Goal: Task Accomplishment & Management: Use online tool/utility

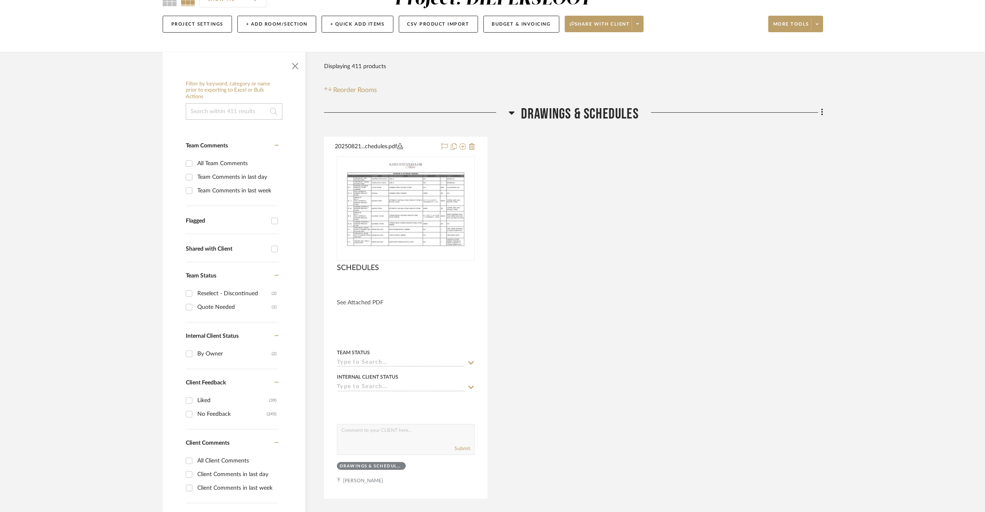
click at [533, 111] on span "Drawings & Schedules" at bounding box center [580, 114] width 118 height 18
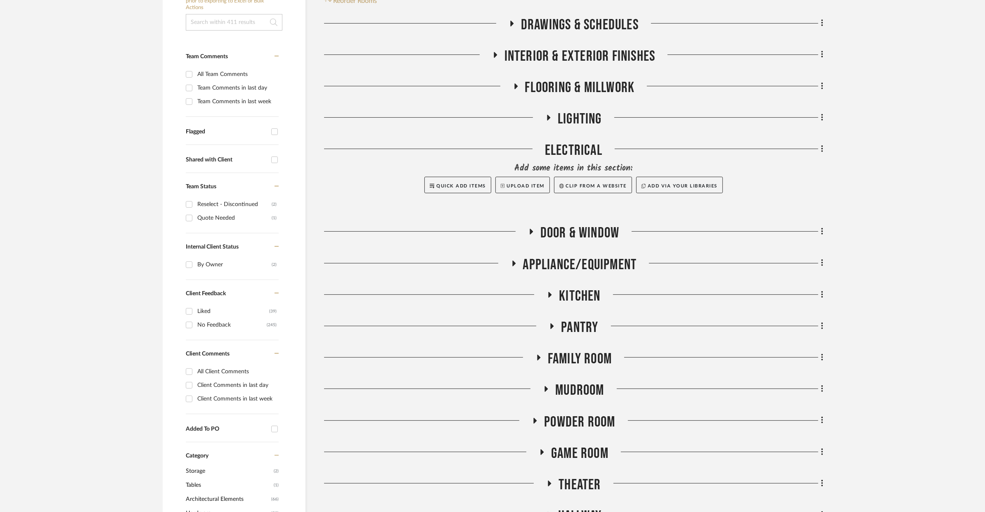
scroll to position [174, 0]
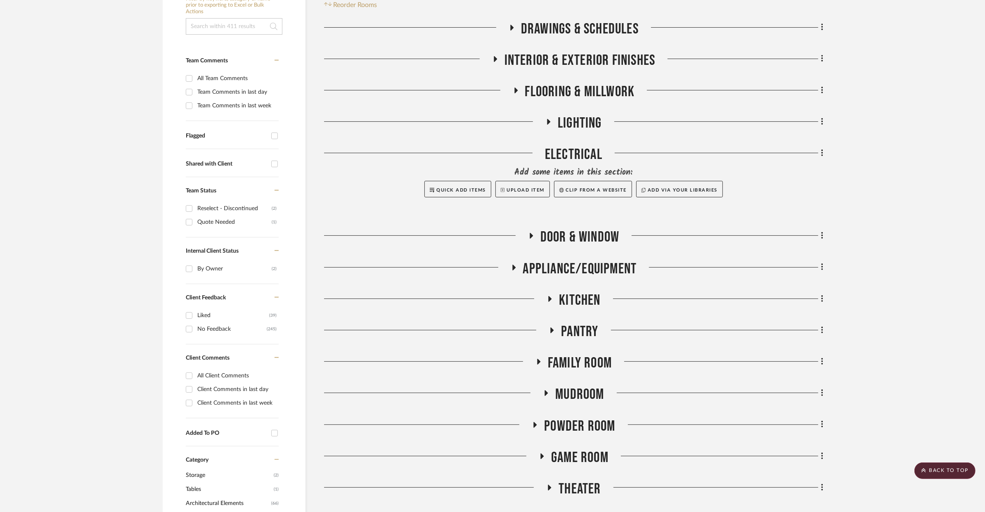
click at [569, 56] on span "INTERIOR & EXTERIOR FINISHES" at bounding box center [580, 61] width 151 height 18
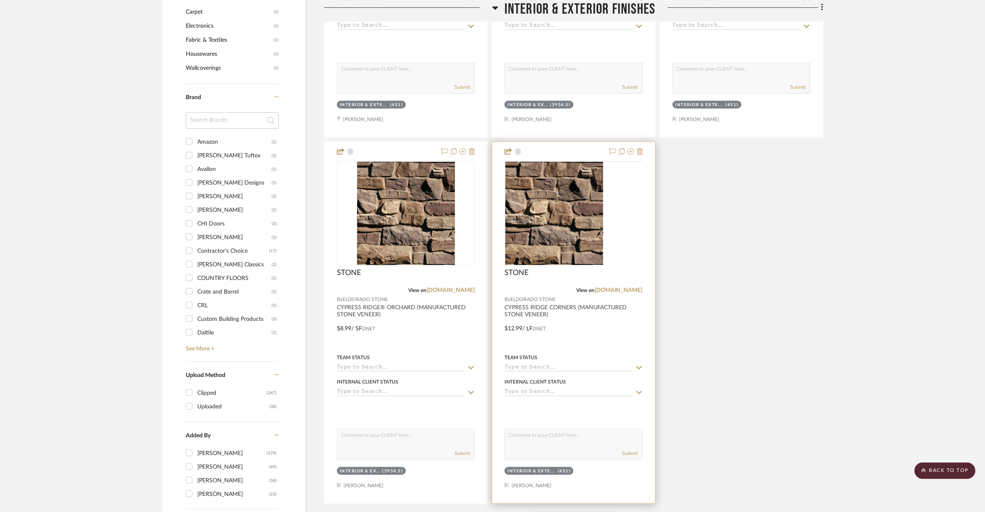
scroll to position [919, 0]
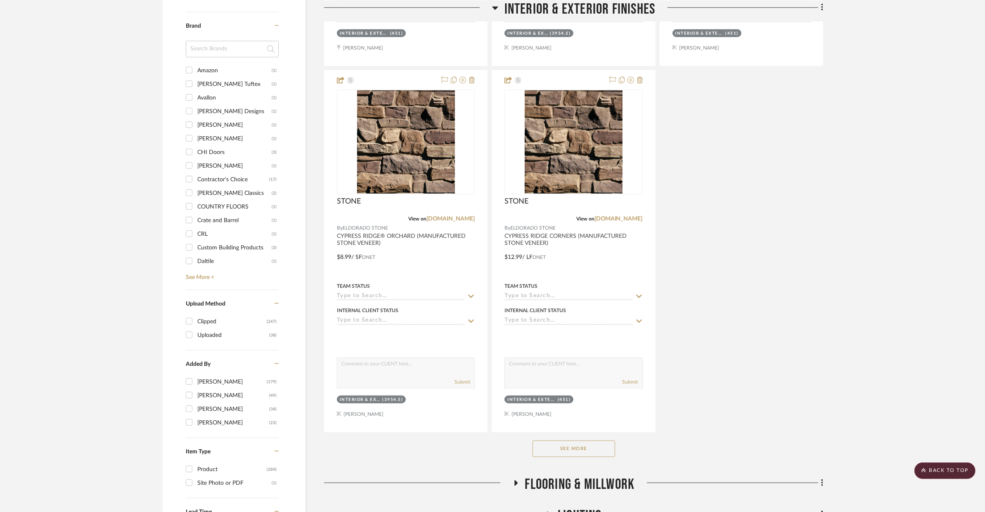
click at [579, 450] on button "See More" at bounding box center [574, 449] width 83 height 17
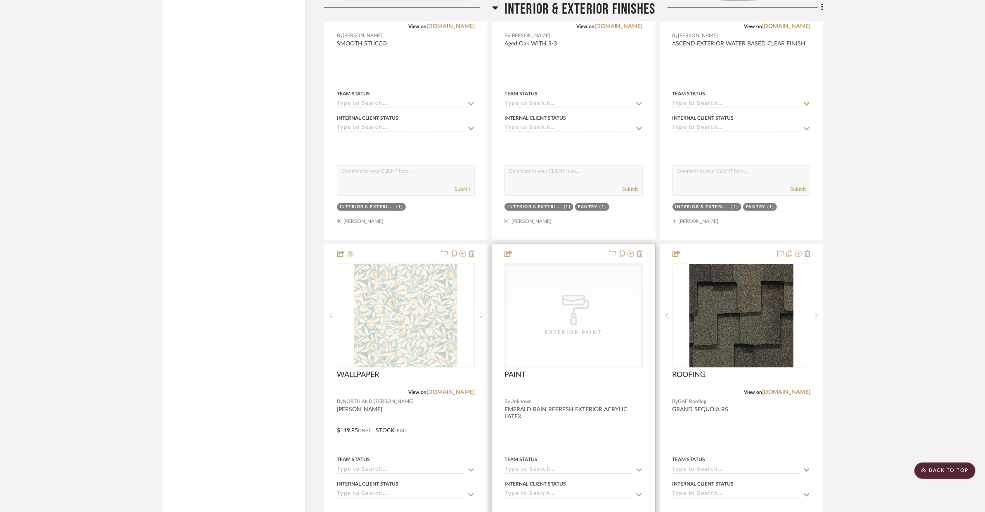
scroll to position [1959, 0]
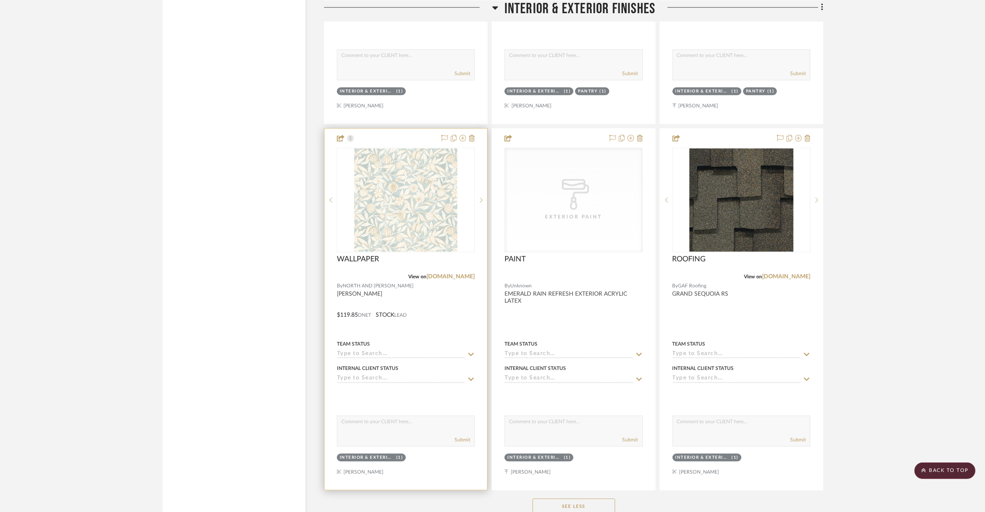
click at [442, 334] on div at bounding box center [406, 309] width 163 height 361
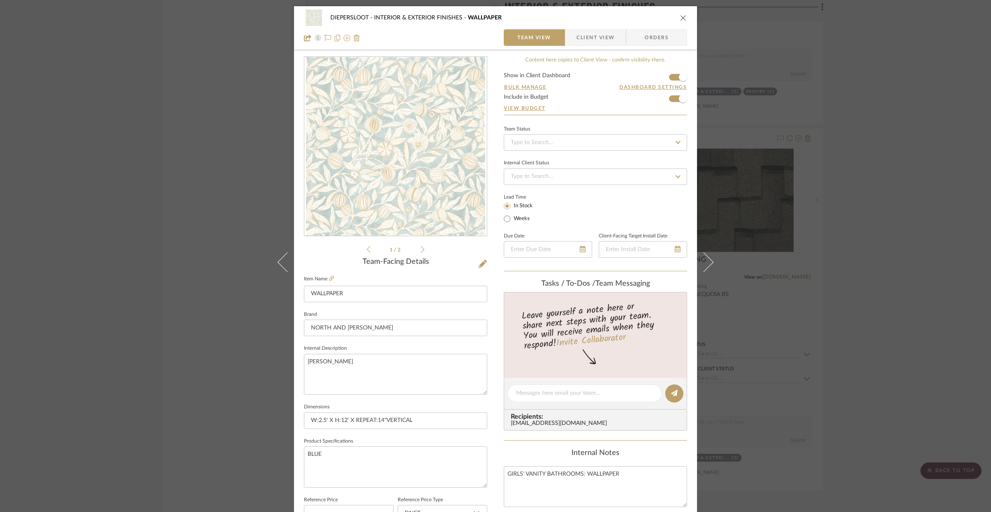
scroll to position [21, 0]
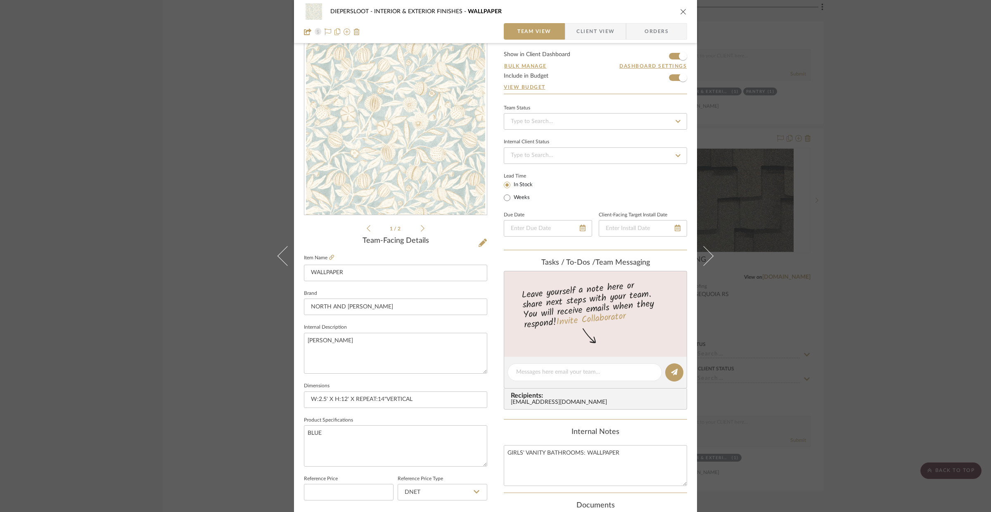
click at [841, 178] on div "DIEPERSLOOT INTERIOR & EXTERIOR FINISHES WALLPAPER Team View Client View Orders…" at bounding box center [495, 256] width 991 height 512
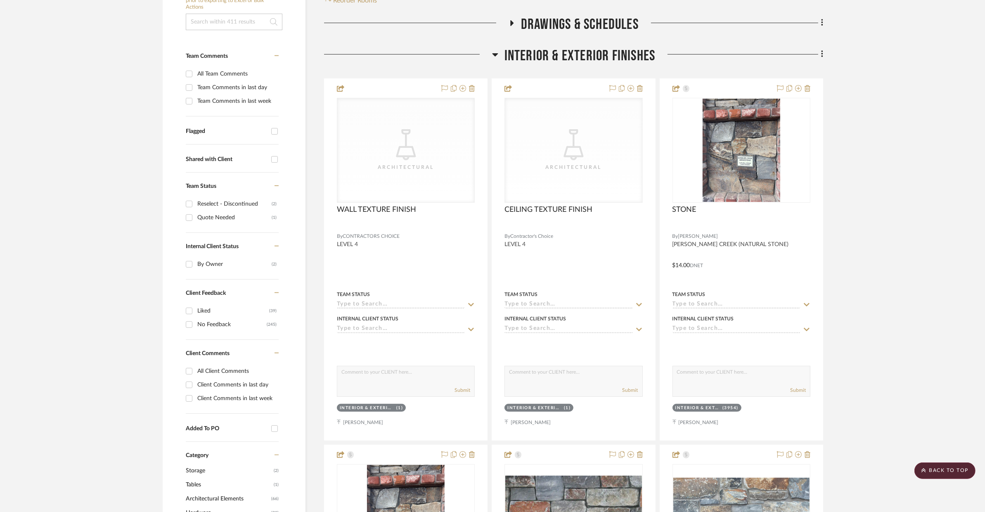
scroll to position [176, 0]
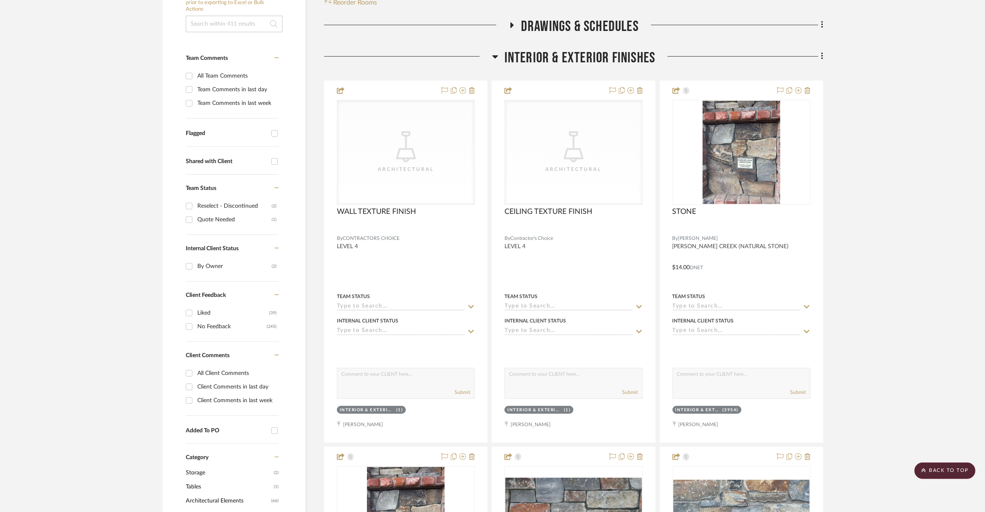
click at [599, 61] on span "INTERIOR & EXTERIOR FINISHES" at bounding box center [580, 58] width 151 height 18
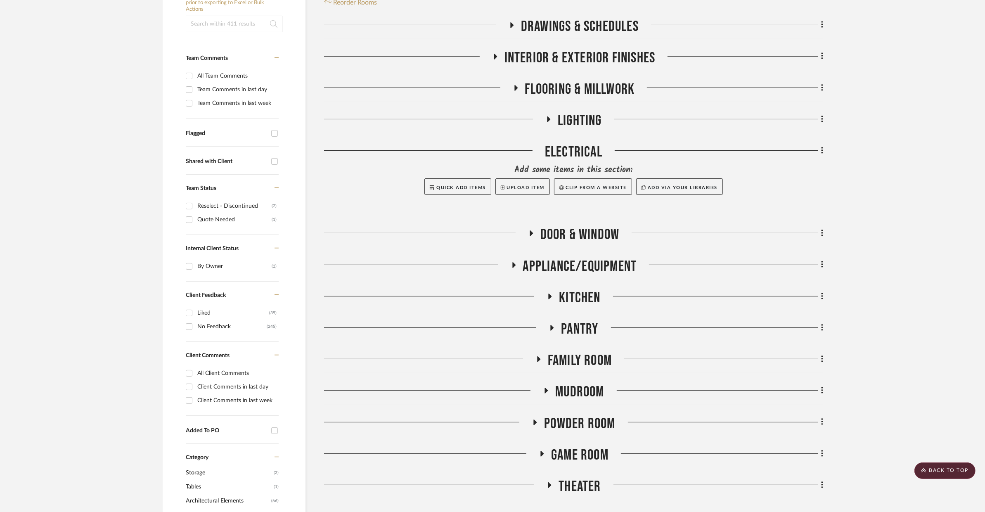
click at [600, 82] on span "Flooring & Millwork" at bounding box center [580, 90] width 110 height 18
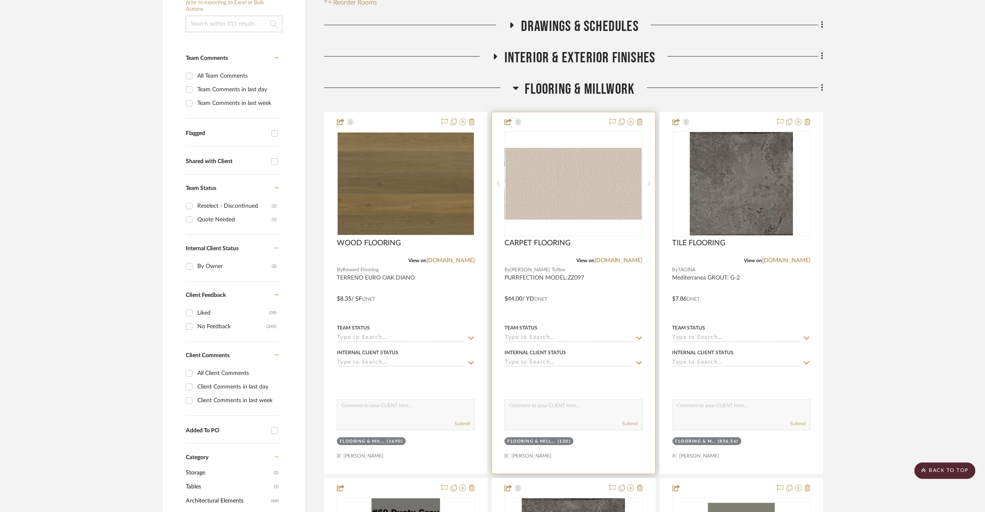
click at [626, 275] on div at bounding box center [573, 292] width 163 height 361
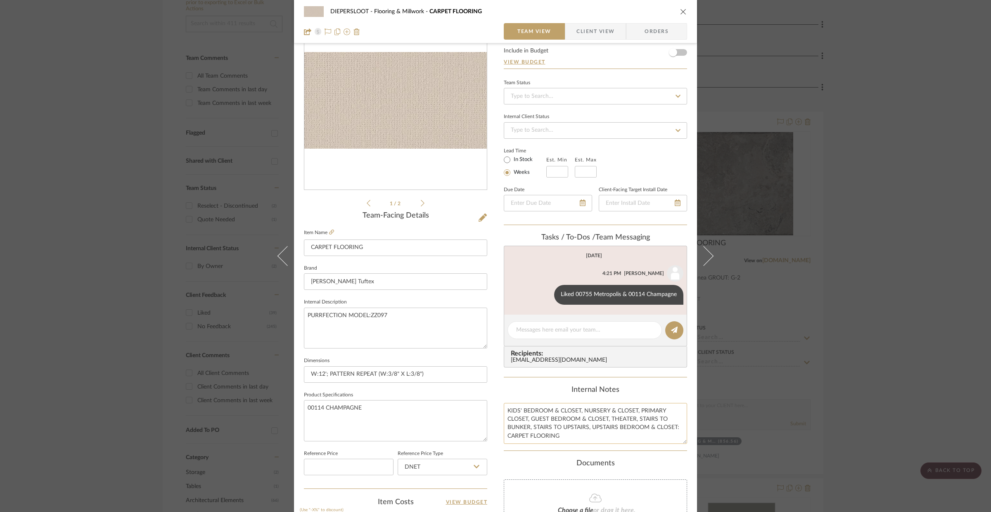
scroll to position [44, 0]
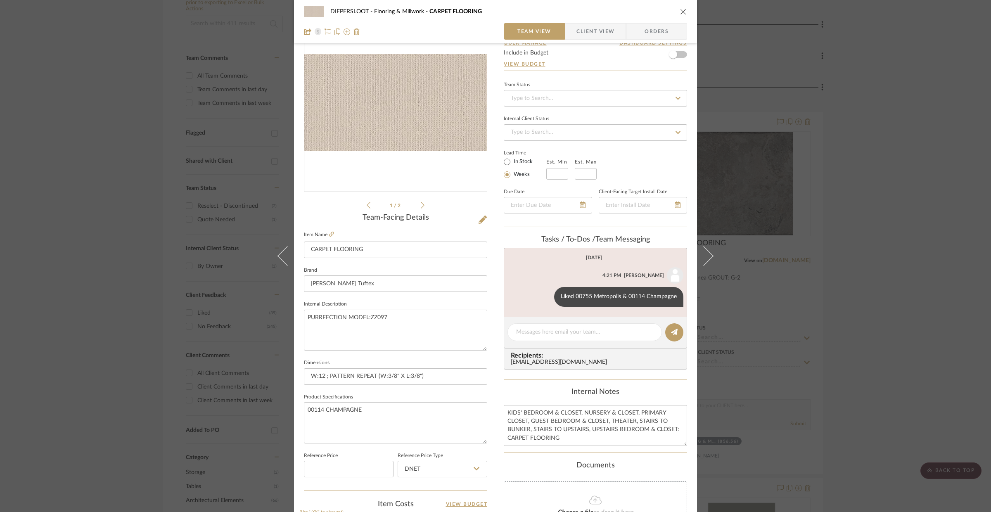
click at [823, 131] on div "DIEPERSLOOT Flooring & Millwork CARPET FLOORING Team View Client View Orders 1 …" at bounding box center [495, 256] width 991 height 512
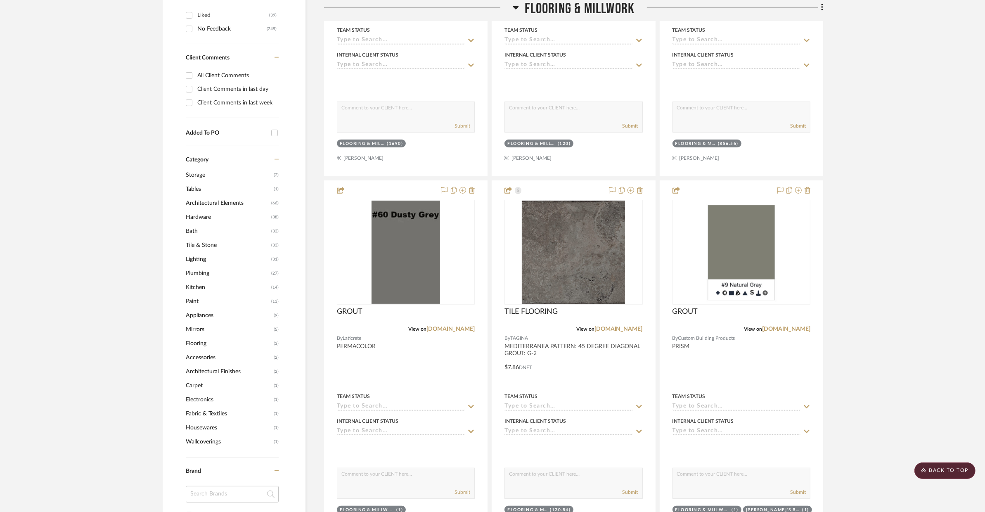
scroll to position [155, 0]
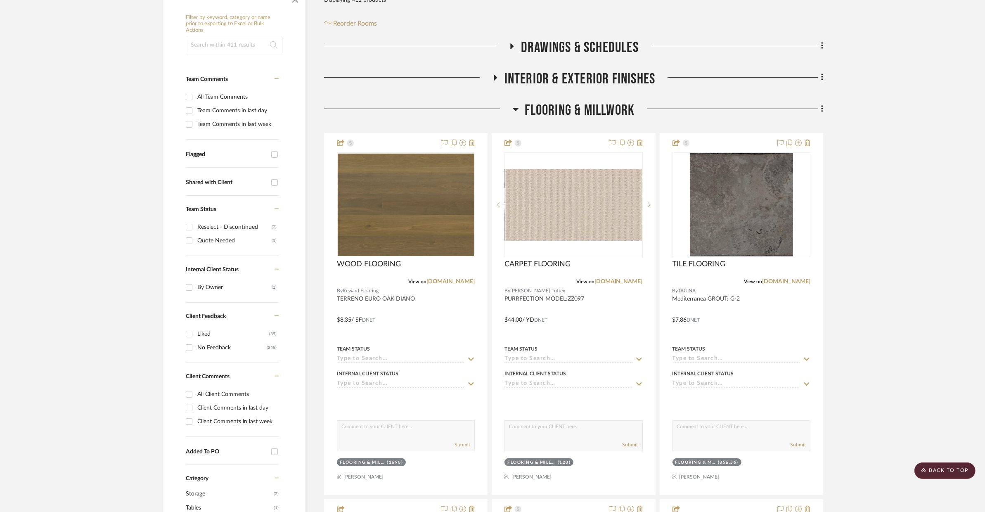
click at [531, 115] on span "Flooring & Millwork" at bounding box center [580, 111] width 110 height 18
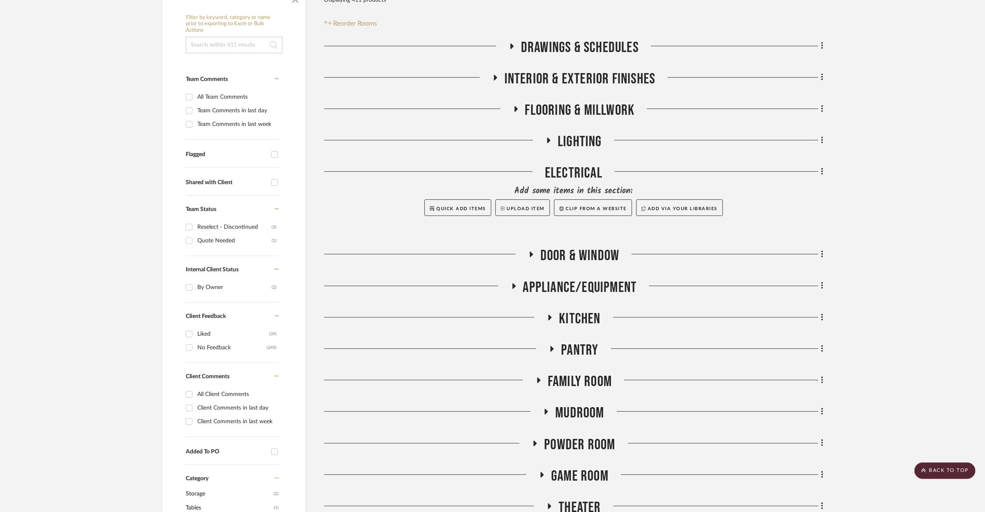
click at [573, 141] on span "LIGHTING" at bounding box center [580, 142] width 44 height 18
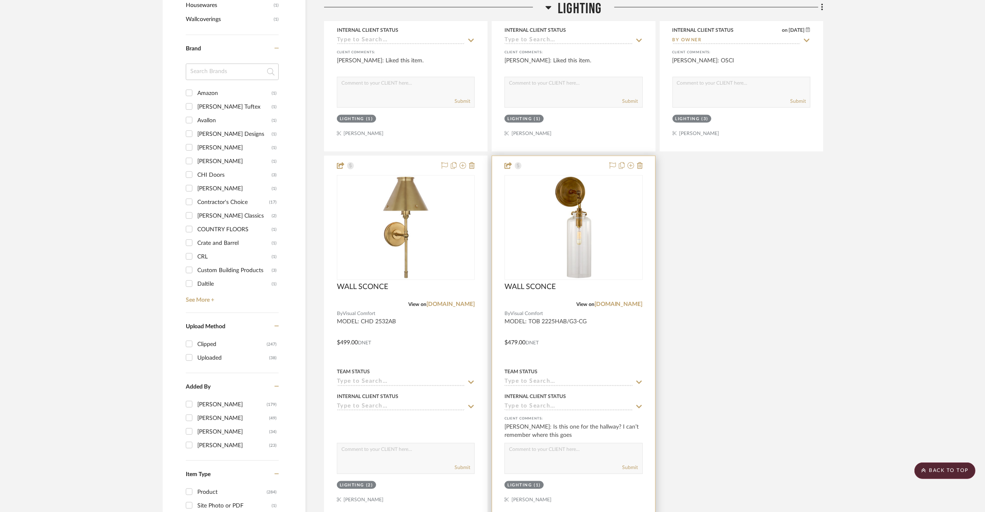
scroll to position [928, 0]
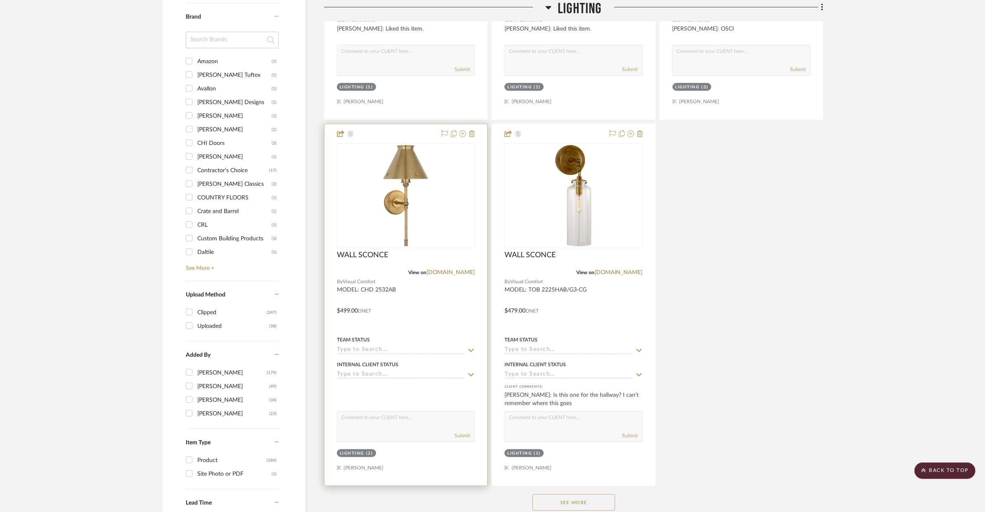
click at [472, 330] on div at bounding box center [406, 304] width 163 height 361
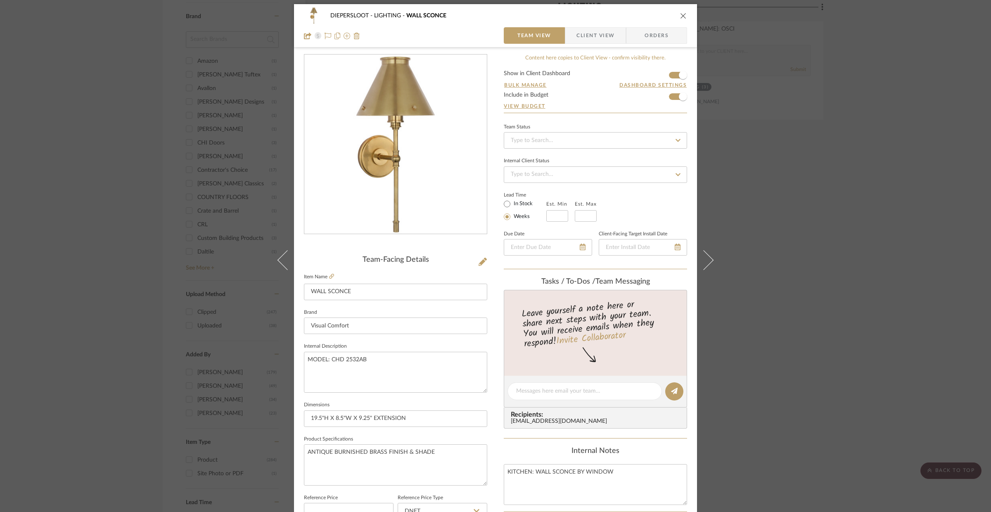
scroll to position [31, 0]
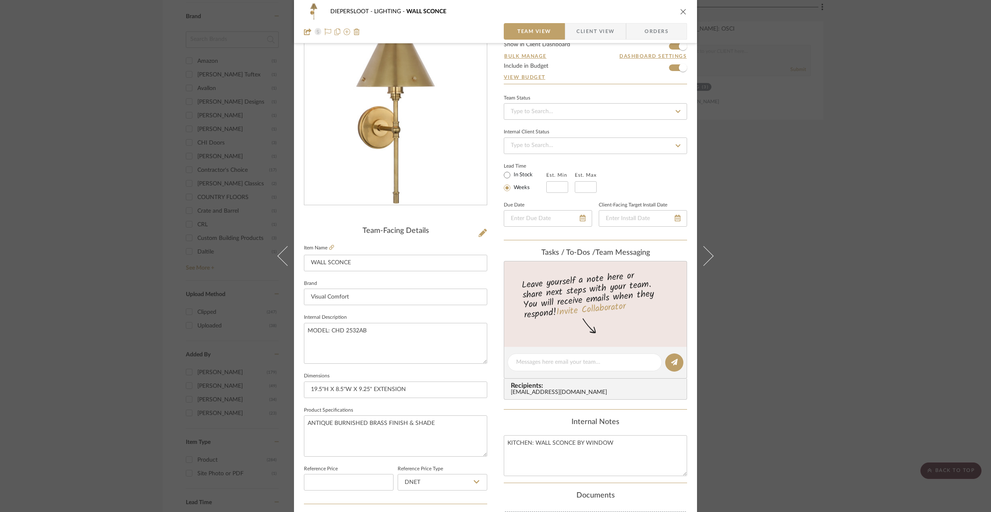
click at [795, 328] on div "DIEPERSLOOT LIGHTING WALL SCONCE Team View Client View Orders Team-Facing Detai…" at bounding box center [495, 256] width 991 height 512
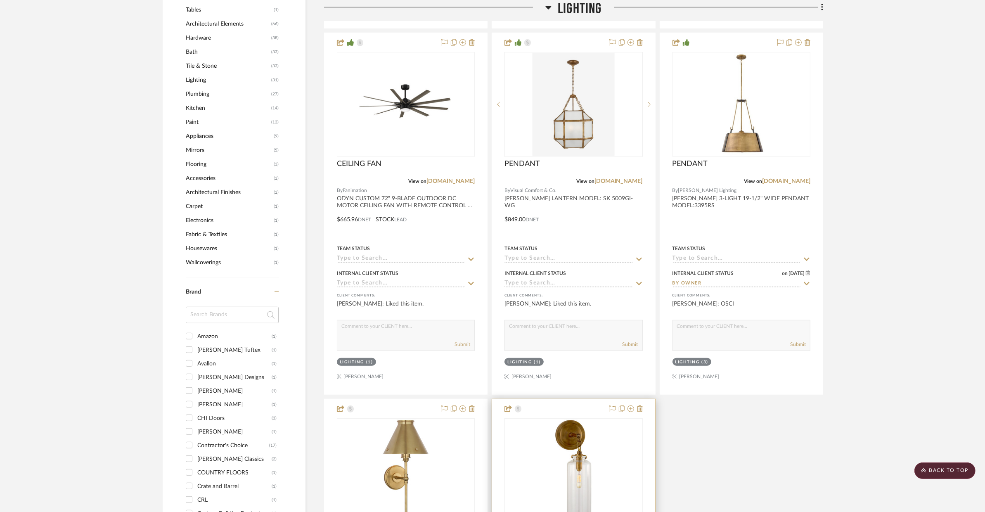
scroll to position [604, 0]
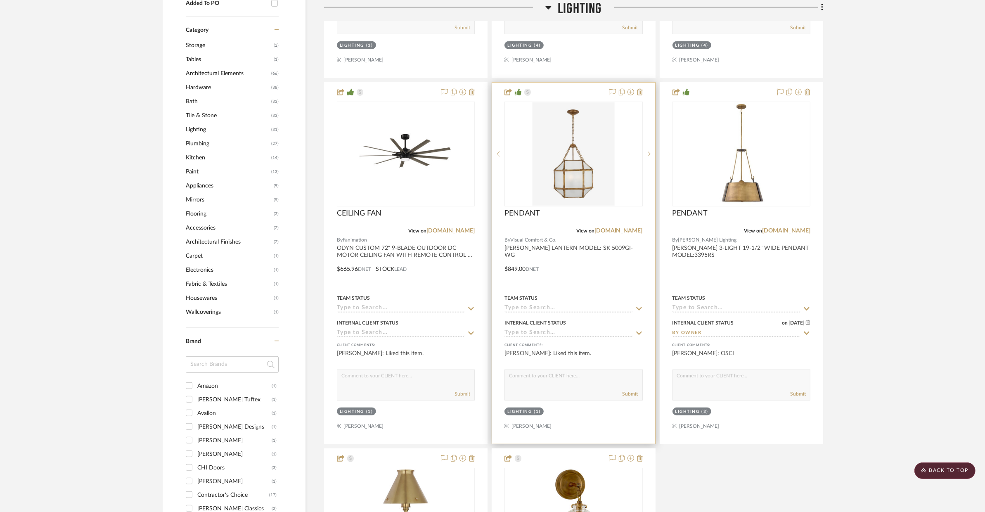
click at [596, 279] on div at bounding box center [573, 263] width 163 height 361
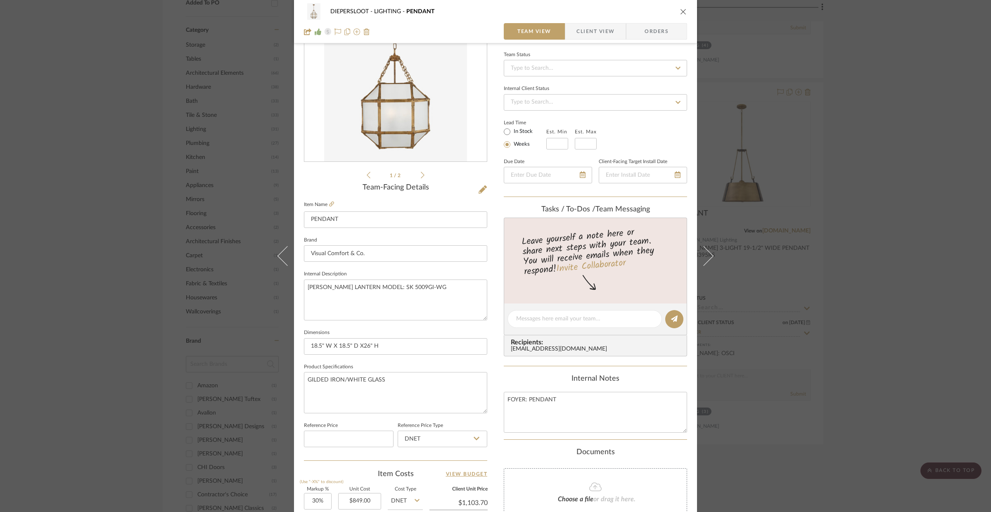
scroll to position [31, 0]
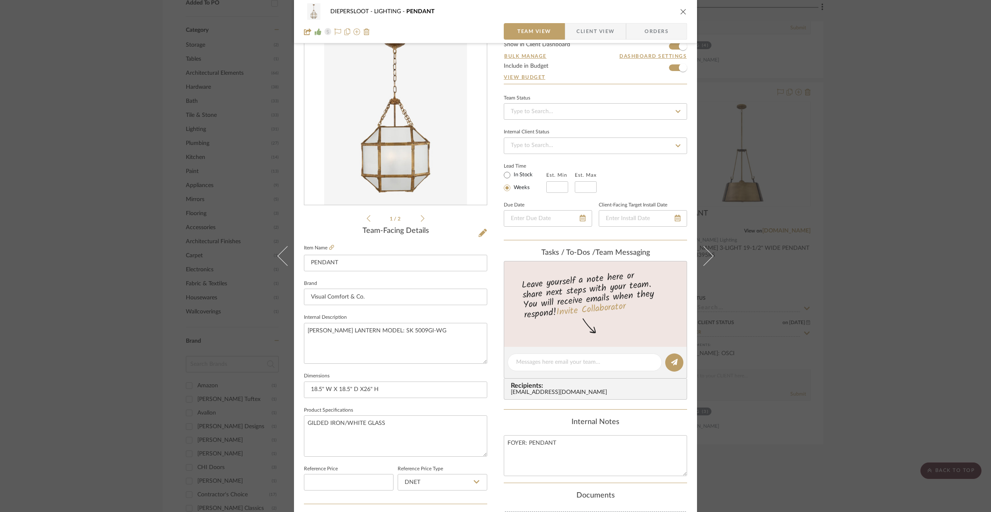
click at [977, 346] on div "DIEPERSLOOT LIGHTING PENDANT Team View Client View Orders 1 / 2 Team-Facing Det…" at bounding box center [495, 256] width 991 height 512
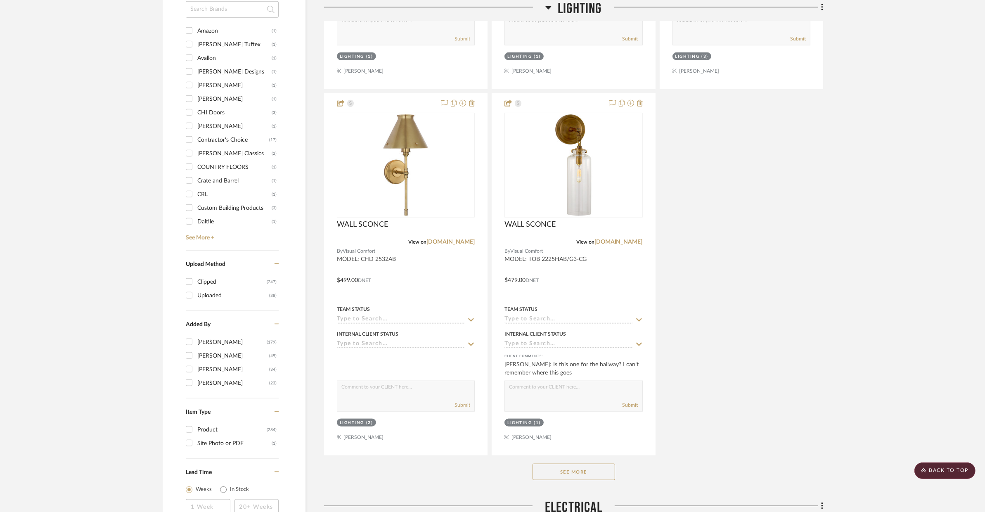
scroll to position [998, 0]
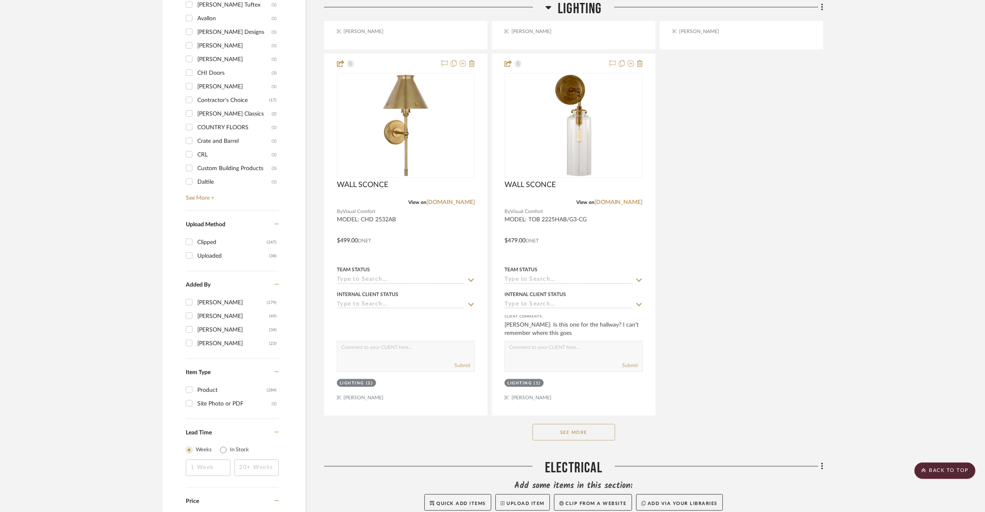
click at [592, 439] on button "See More" at bounding box center [574, 432] width 83 height 17
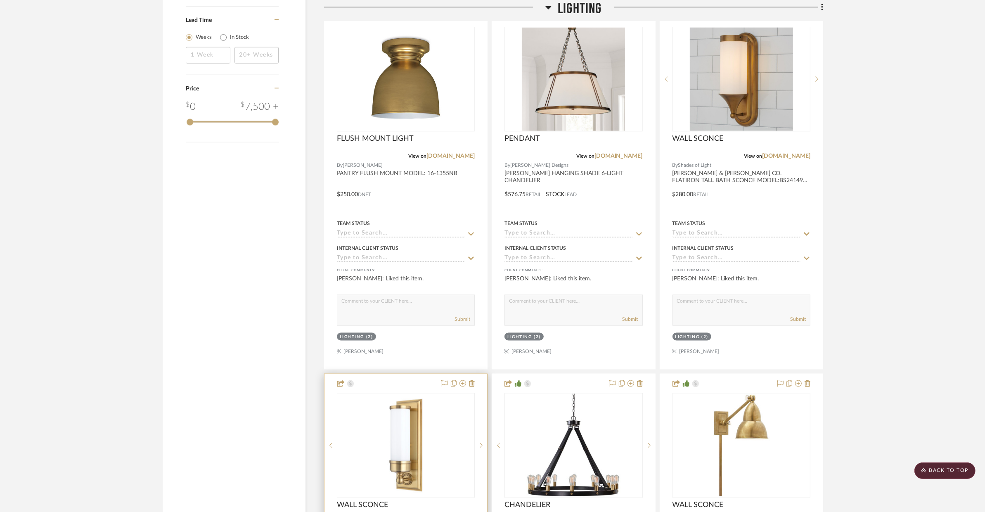
scroll to position [1603, 0]
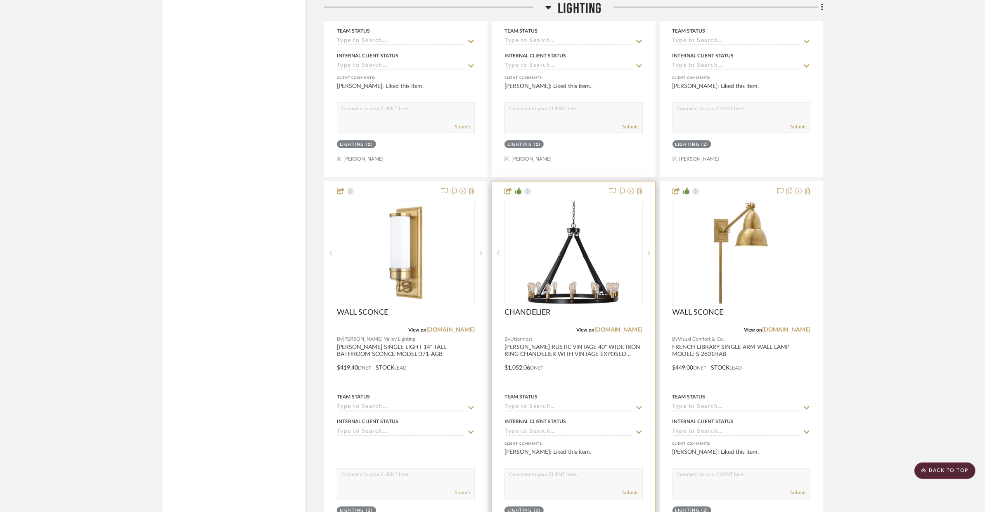
click at [568, 383] on div at bounding box center [573, 362] width 163 height 361
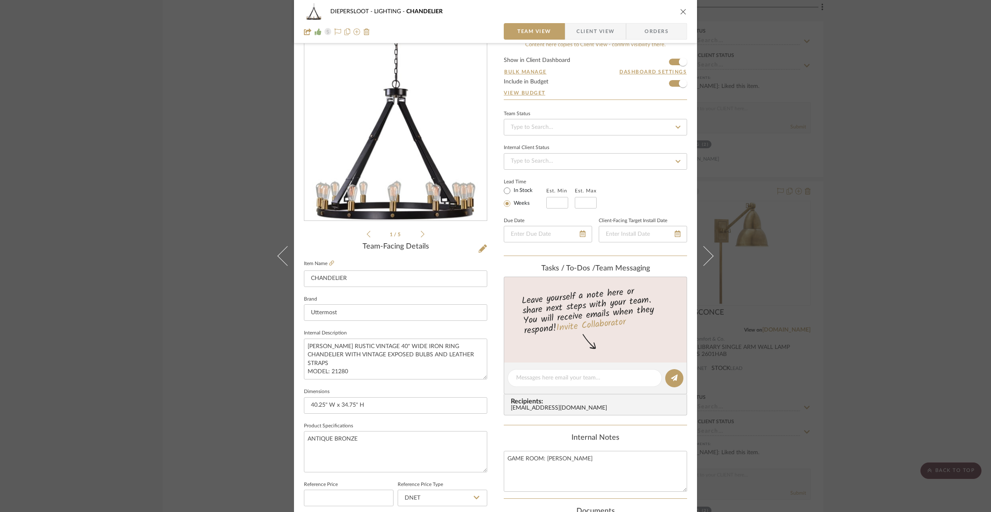
scroll to position [33, 0]
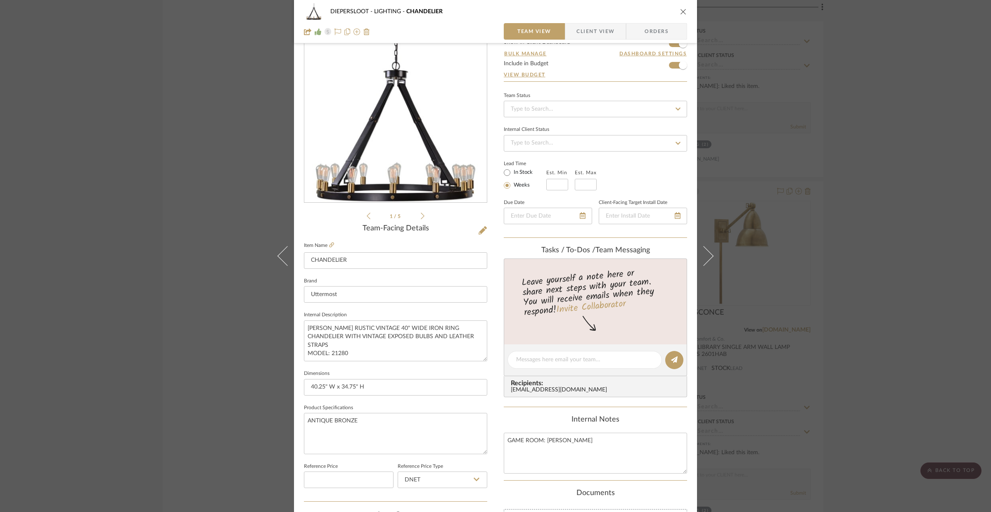
click at [903, 343] on div "DIEPERSLOOT LIGHTING CHANDELIER Team View Client View Orders 1 / 5 Team-Facing …" at bounding box center [495, 256] width 991 height 512
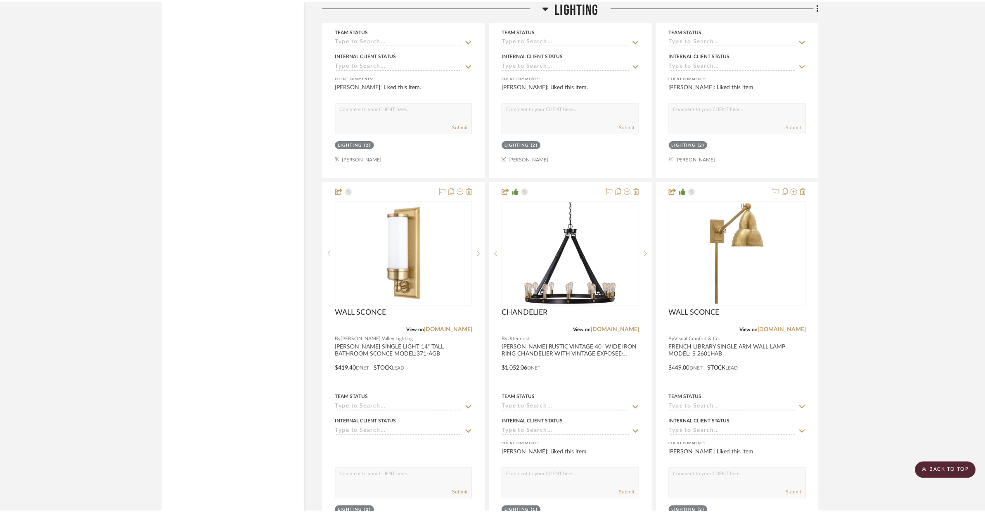
scroll to position [1603, 0]
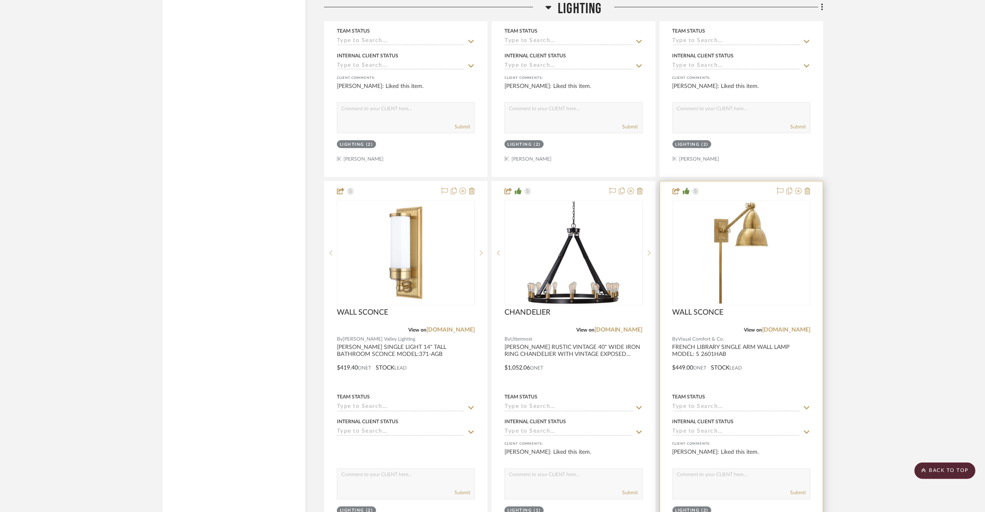
click at [804, 377] on div at bounding box center [741, 362] width 163 height 361
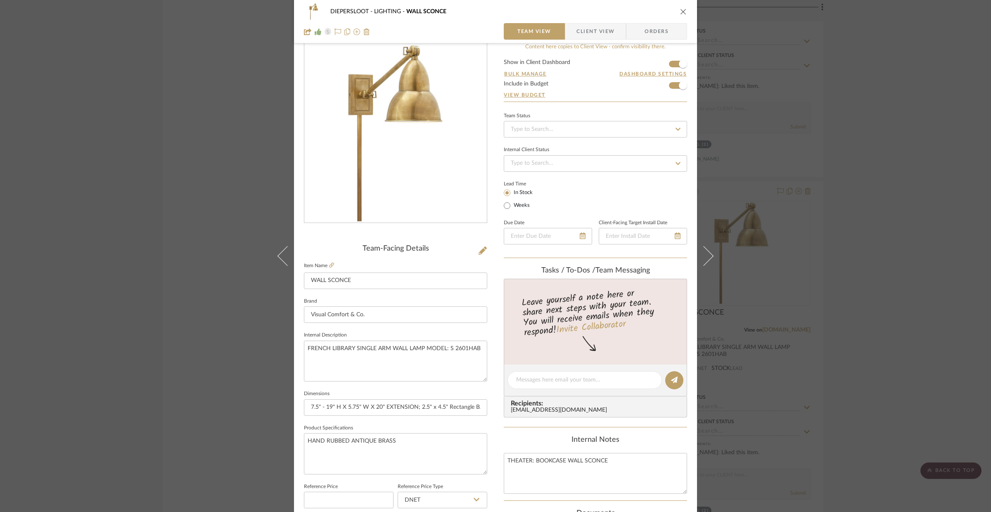
scroll to position [11, 0]
click at [871, 368] on div "DIEPERSLOOT LIGHTING WALL SCONCE Team View Client View Orders Team-Facing Detai…" at bounding box center [495, 256] width 991 height 512
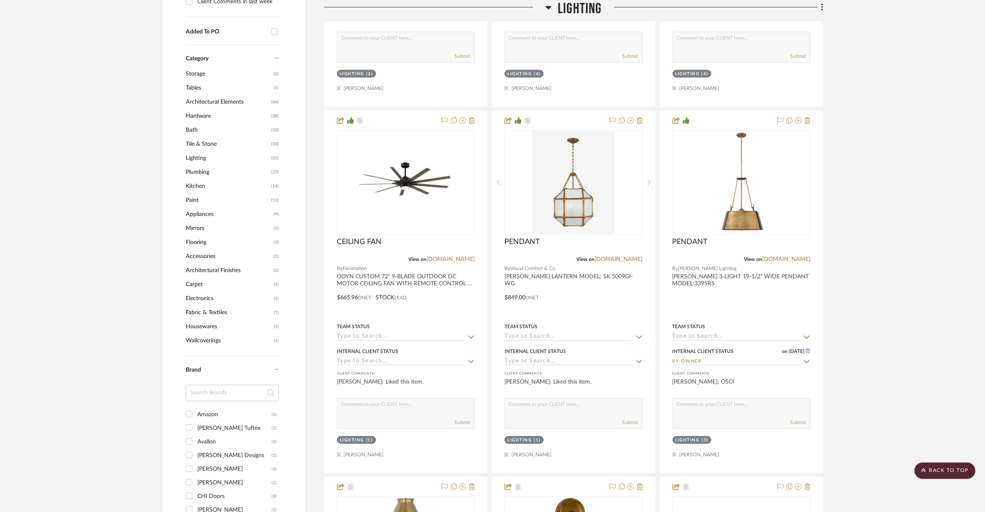
scroll to position [473, 0]
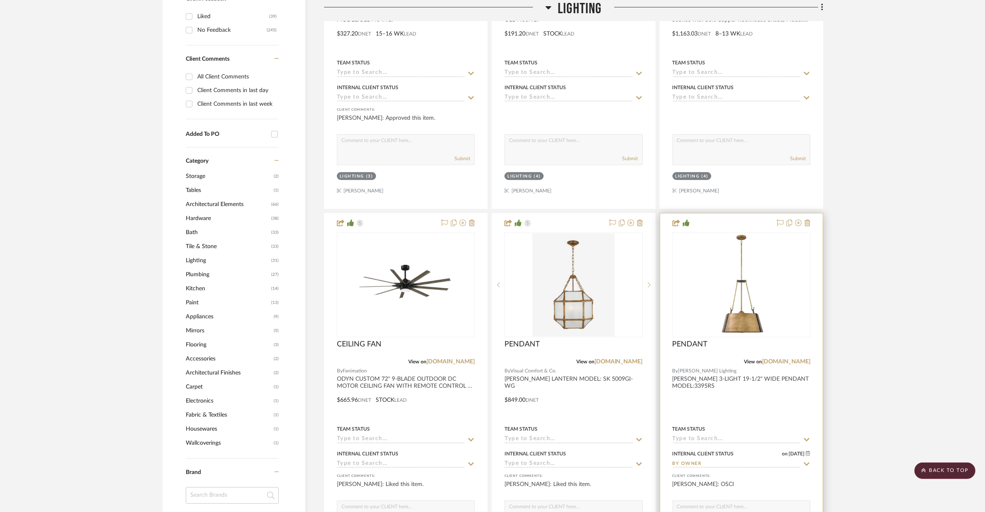
click at [796, 393] on div at bounding box center [741, 393] width 163 height 361
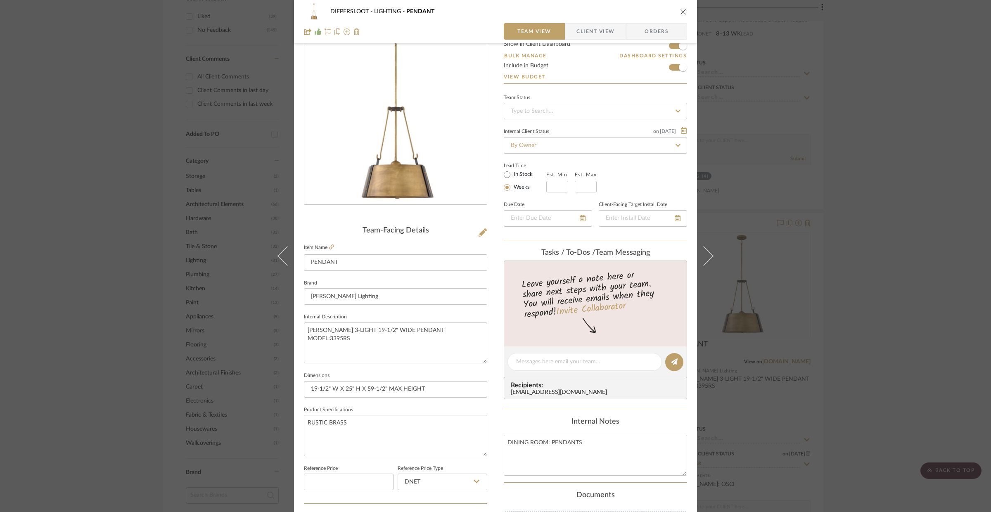
scroll to position [29, 0]
click at [433, 333] on textarea "[PERSON_NAME] 3-LIGHT 19-1/2" WIDE PENDANT MODEL:3395RS" at bounding box center [395, 345] width 183 height 41
type textarea "[PERSON_NAME] 3-LIGHT 19-1/2" WIDE PENDANT, MODEL:3395RS"
click at [358, 431] on textarea "RUSTIC BRASS" at bounding box center [395, 437] width 183 height 41
click at [911, 399] on div "DIEPERSLOOT LIGHTING PENDANT Team View Client View Orders Team-Facing Details I…" at bounding box center [495, 256] width 991 height 512
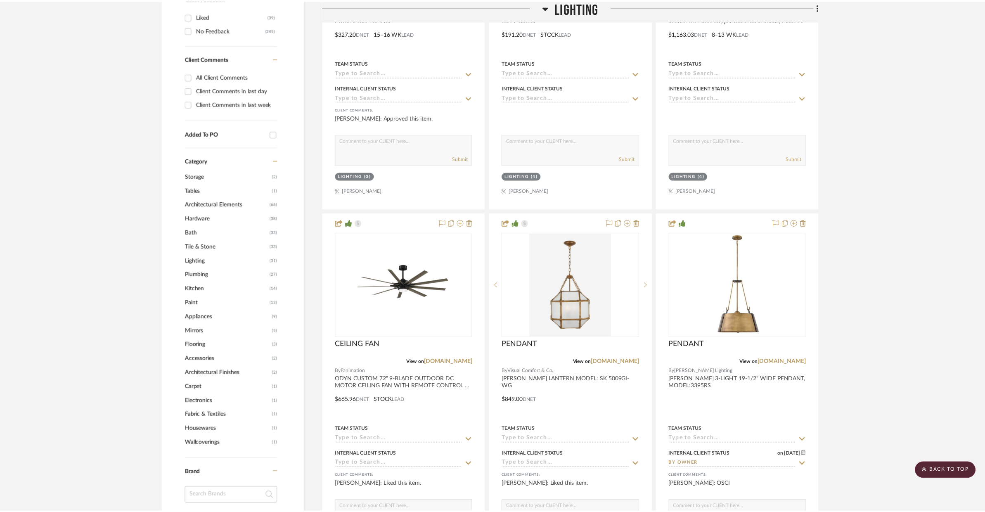
scroll to position [473, 0]
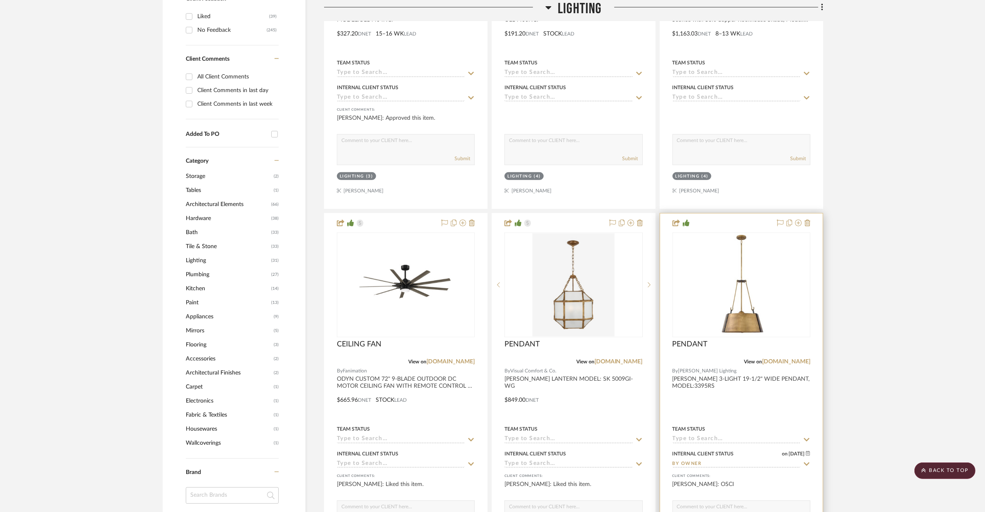
click at [791, 402] on div at bounding box center [741, 393] width 163 height 361
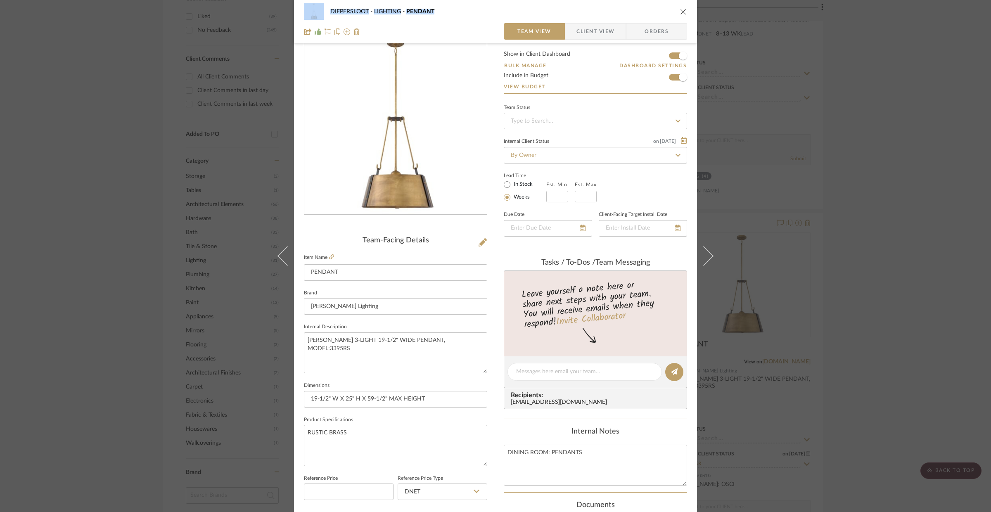
scroll to position [0, 0]
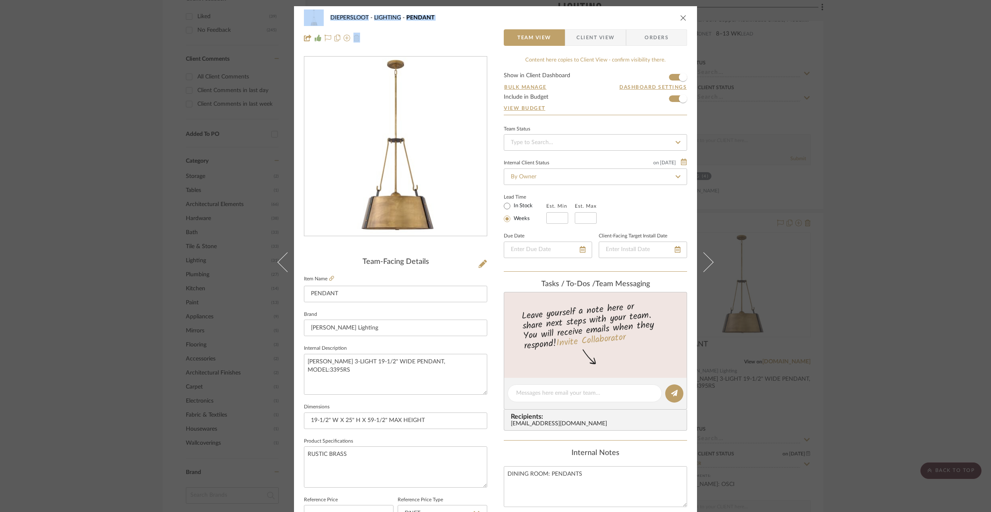
drag, startPoint x: 300, startPoint y: 11, endPoint x: 320, endPoint y: 32, distance: 29.5
click at [320, 32] on div "DIEPERSLOOT LIGHTING PENDANT Team View Client View Orders" at bounding box center [495, 27] width 403 height 43
click at [848, 243] on div "DIEPERSLOOT LIGHTING PENDANT Team View Client View Orders Team-Facing Details I…" at bounding box center [495, 256] width 991 height 512
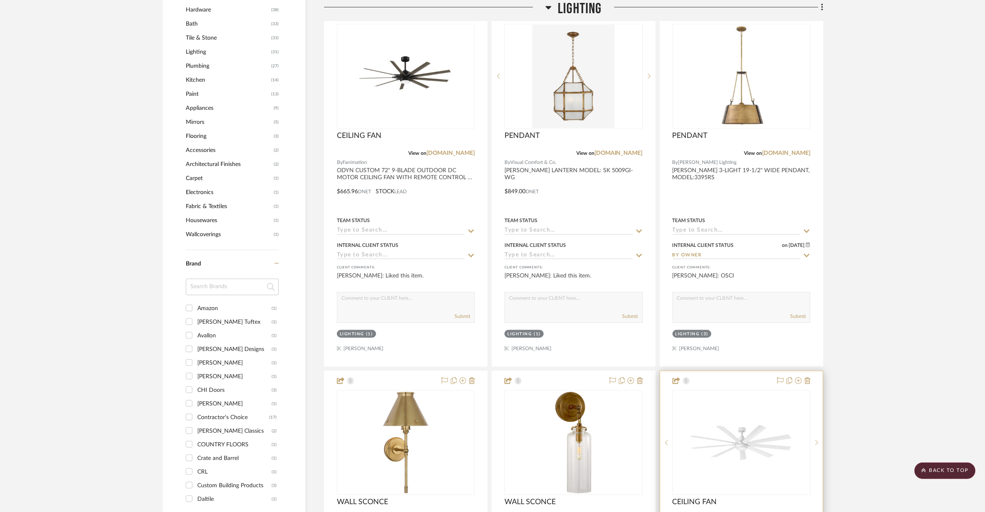
scroll to position [625, 0]
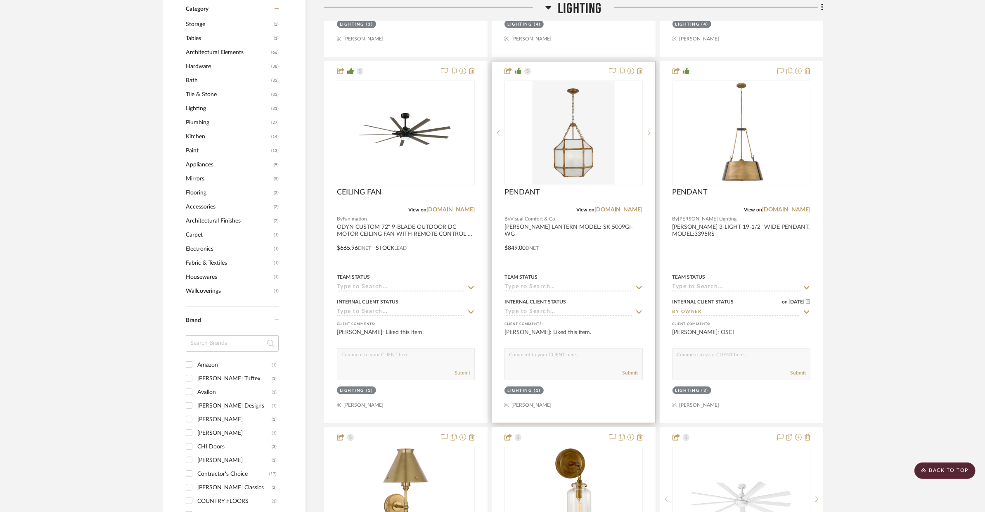
click at [623, 268] on div at bounding box center [573, 242] width 163 height 361
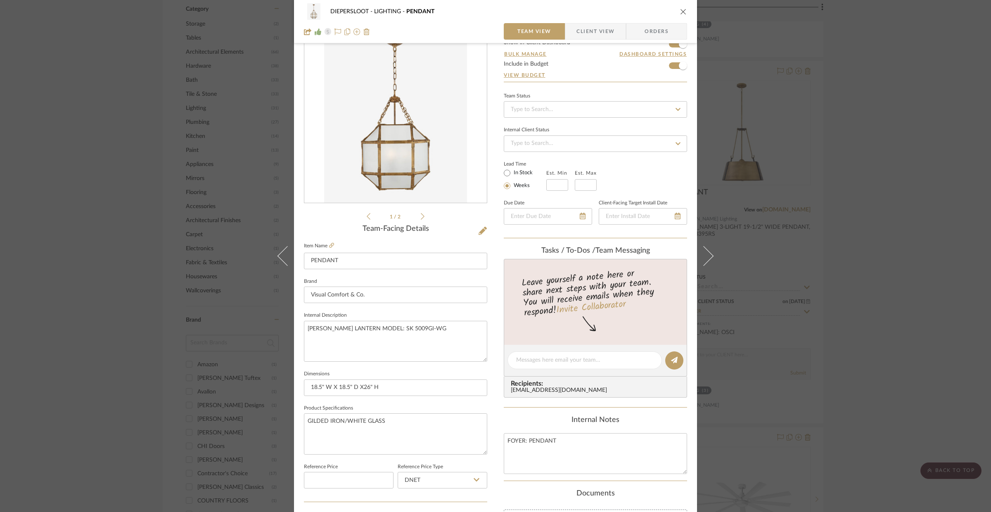
scroll to position [44, 0]
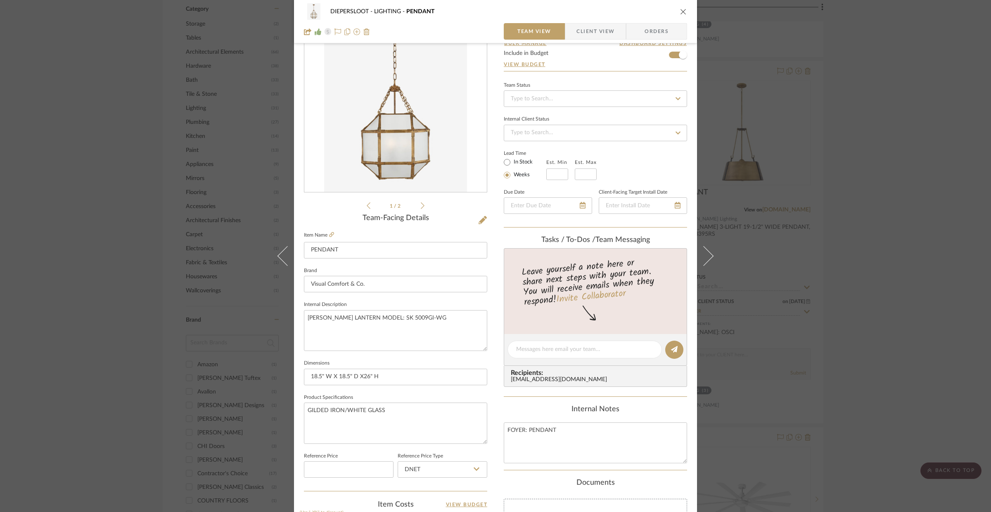
click at [843, 327] on div "DIEPERSLOOT LIGHTING PENDANT Team View Client View Orders 1 / 2 Team-Facing Det…" at bounding box center [495, 256] width 991 height 512
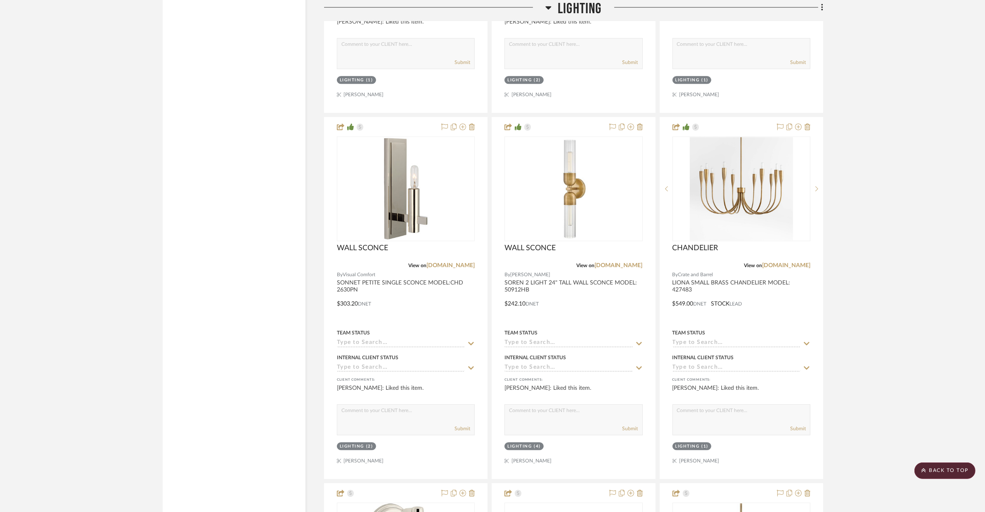
scroll to position [2808, 0]
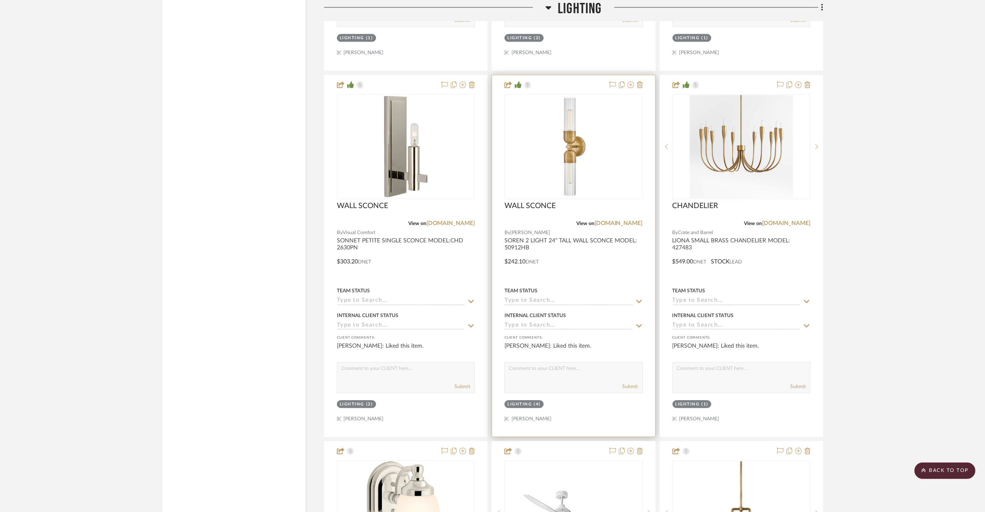
click at [633, 281] on div at bounding box center [573, 255] width 163 height 361
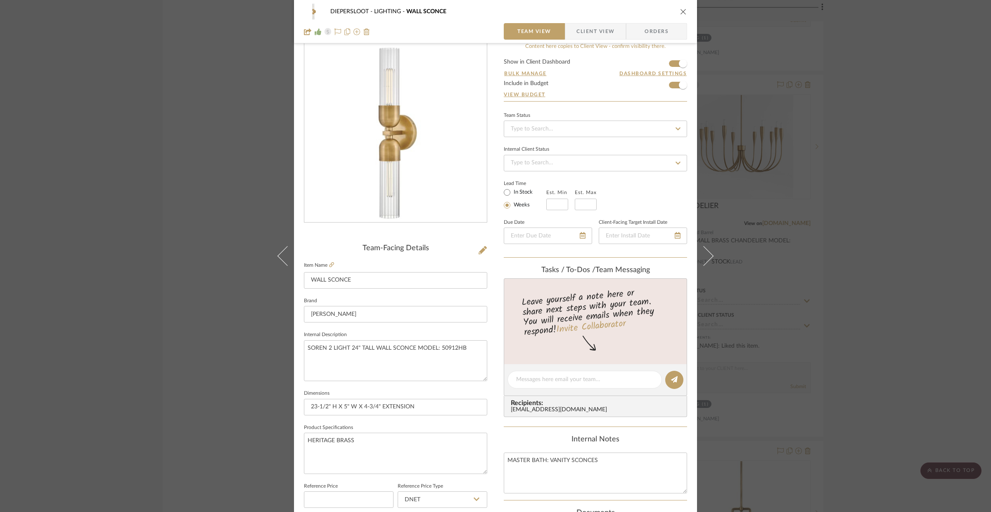
scroll to position [16, 0]
click at [806, 319] on div "DIEPERSLOOT LIGHTING WALL SCONCE Team View Client View Orders Team-Facing Detai…" at bounding box center [495, 256] width 991 height 512
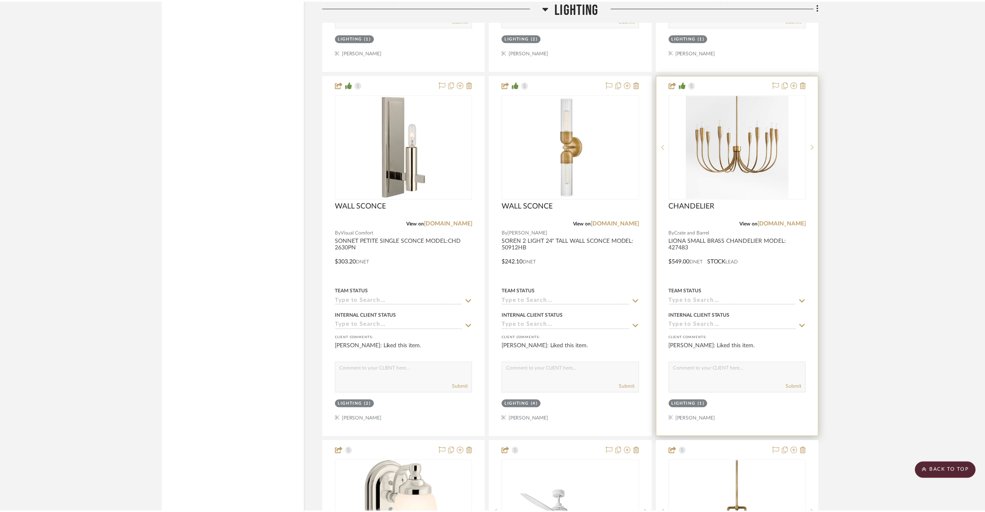
scroll to position [2808, 0]
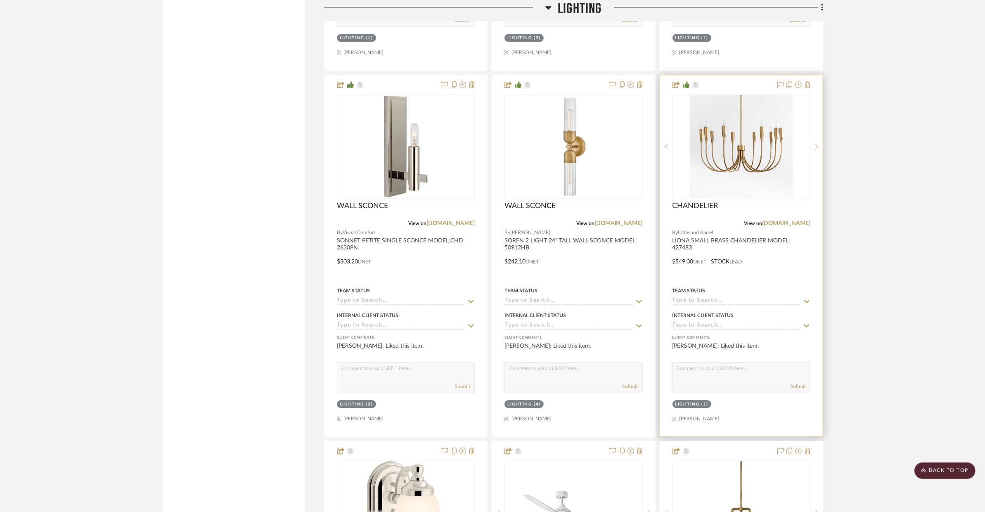
click at [802, 289] on div "Team Status" at bounding box center [742, 290] width 138 height 7
click at [760, 283] on div at bounding box center [741, 255] width 163 height 361
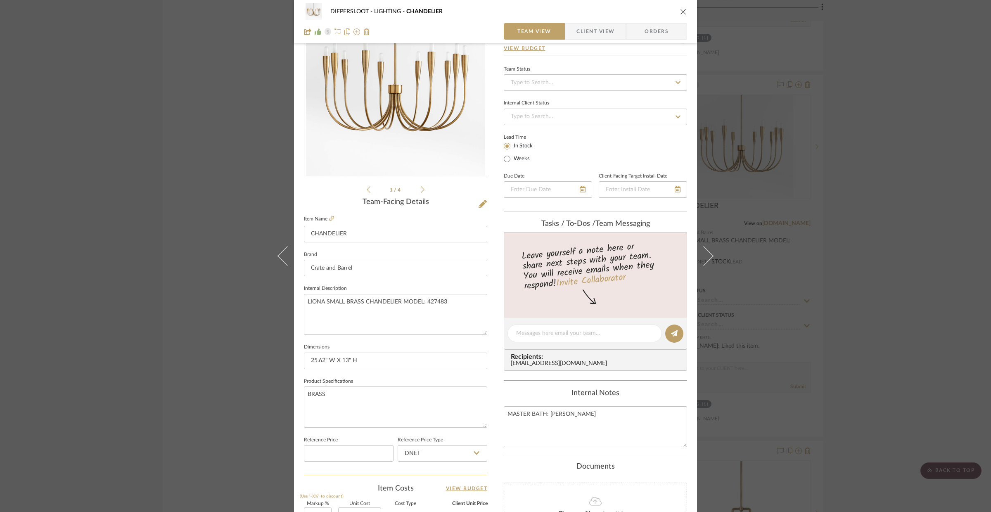
scroll to position [140, 0]
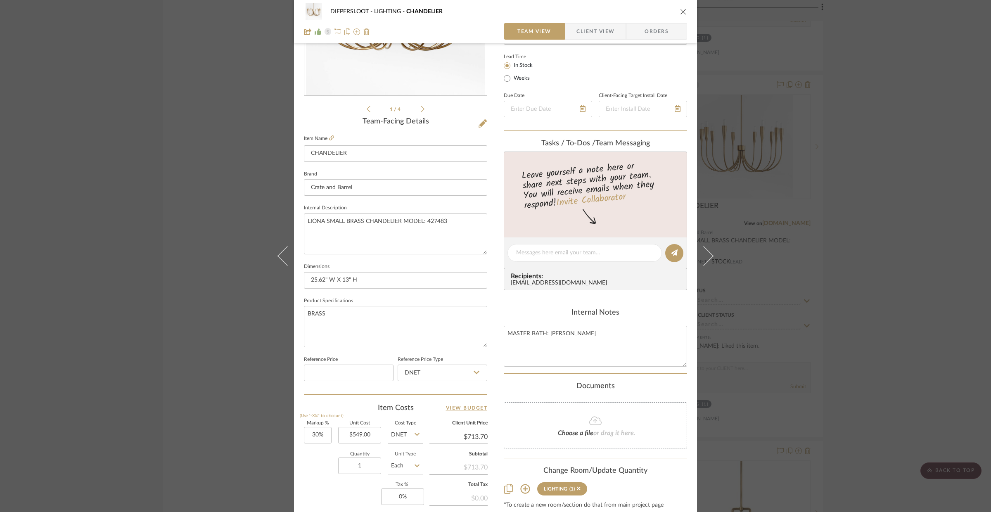
click at [840, 281] on div "DIEPERSLOOT LIGHTING CHANDELIER Team View Client View Orders 1 / 4 Team-Facing …" at bounding box center [495, 256] width 991 height 512
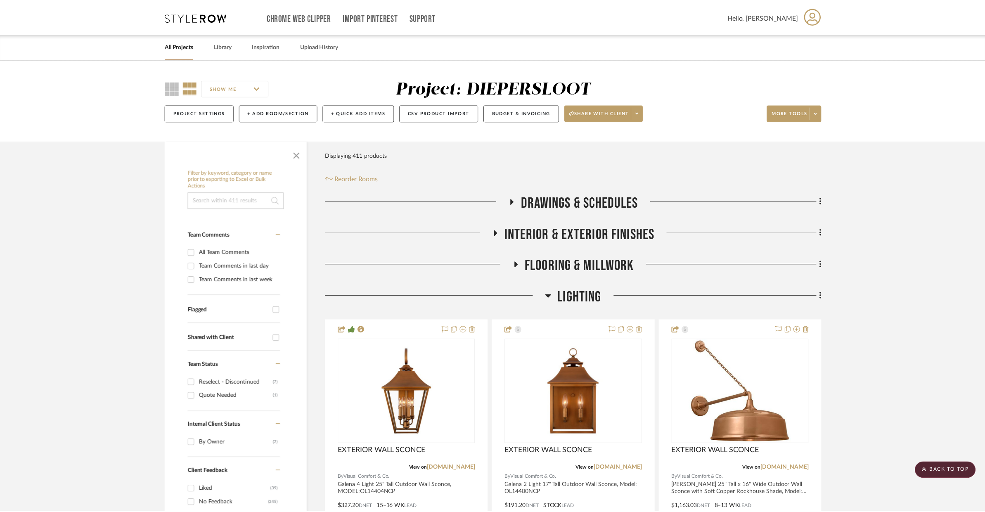
scroll to position [2808, 0]
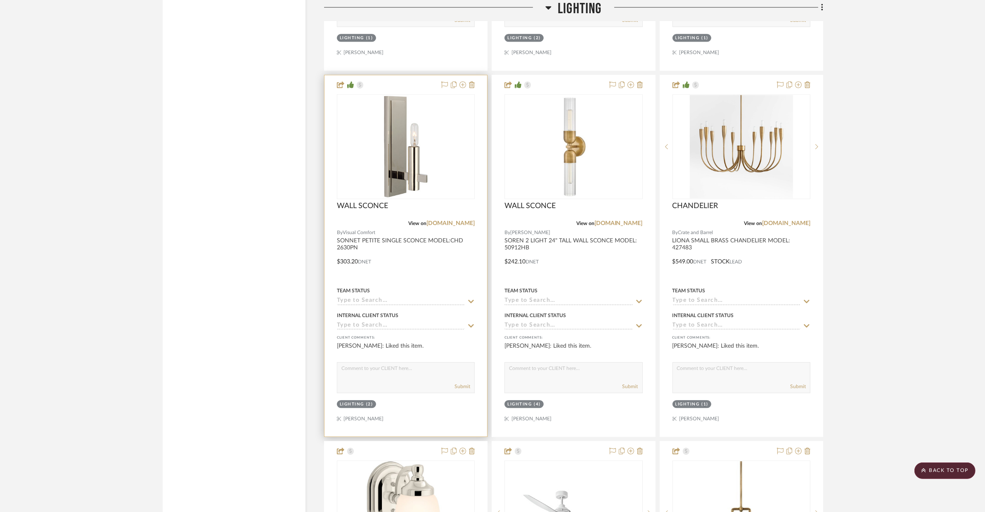
click at [398, 277] on div at bounding box center [406, 255] width 163 height 361
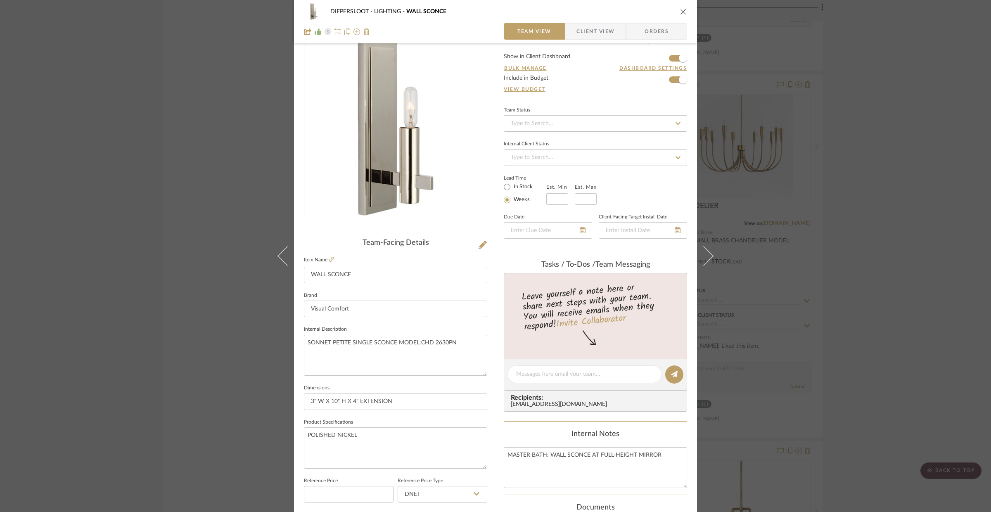
scroll to position [29, 0]
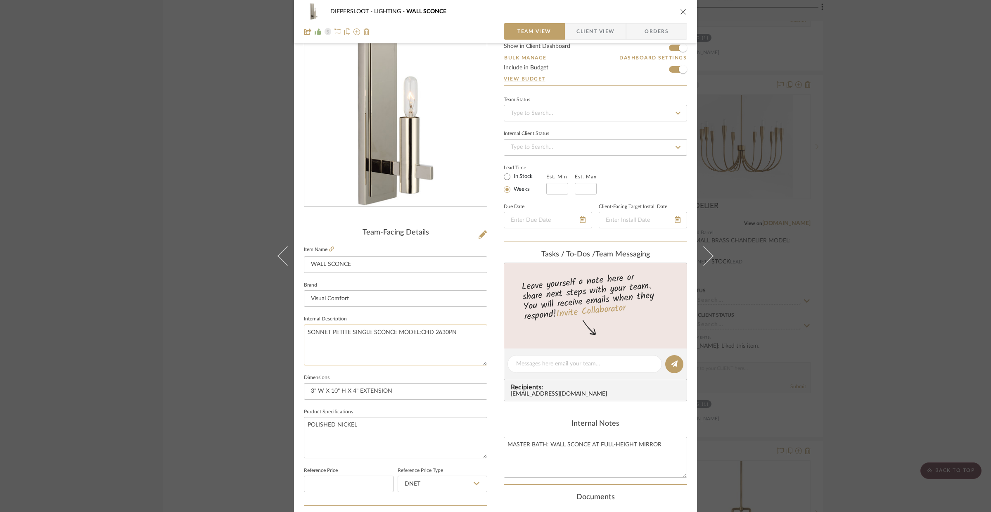
click at [392, 335] on textarea "SONNET PETITE SINGLE SCONCE MODEL:CHD 2630PN" at bounding box center [395, 345] width 183 height 41
type textarea "SONNET PETITE SINGLE SCONCE, MODEL:CHD 2630PN"
click at [421, 429] on textarea "POLISHED NICKEL" at bounding box center [395, 437] width 183 height 41
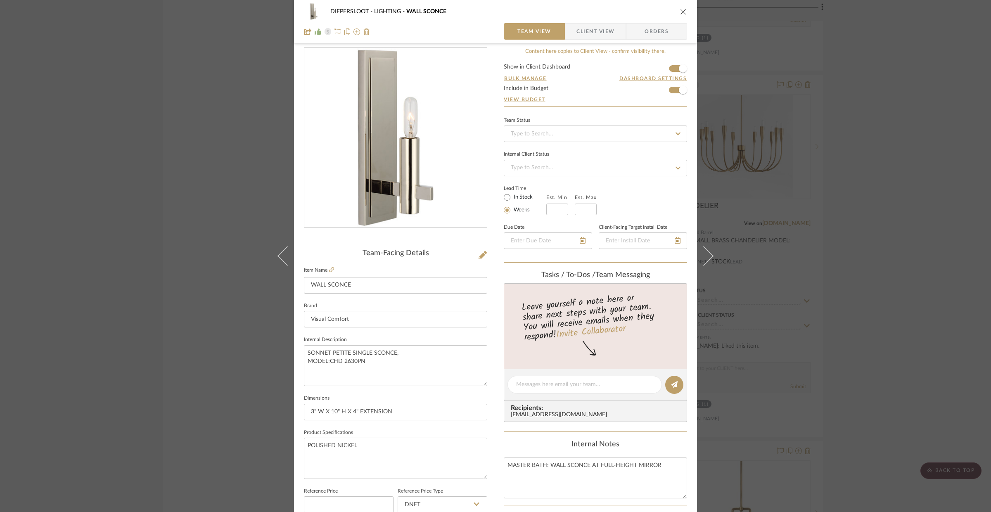
type textarea "POLISHED NICKEL"
click at [884, 286] on div "DIEPERSLOOT LIGHTING WALL SCONCE Team View Client View Orders Team-Facing Detai…" at bounding box center [495, 256] width 991 height 512
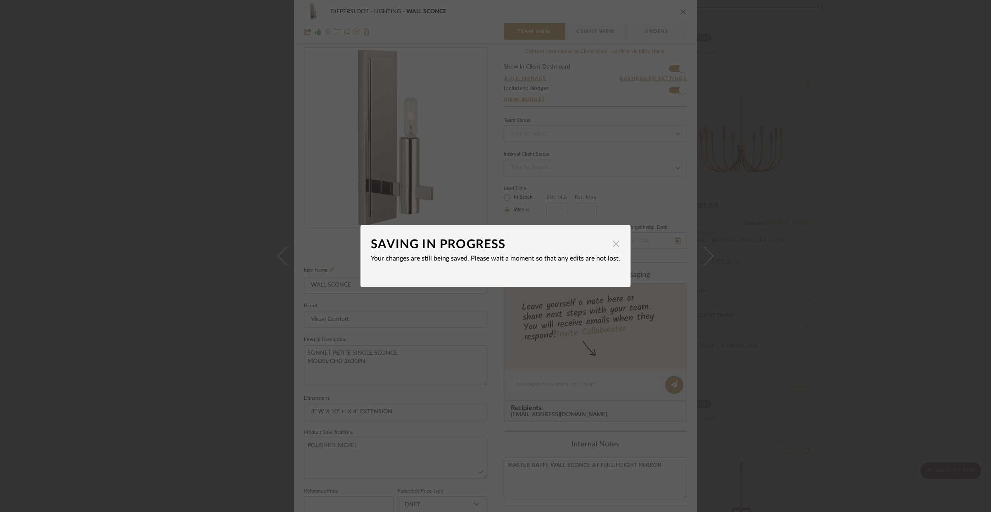
click at [610, 250] on span "button" at bounding box center [616, 243] width 17 height 17
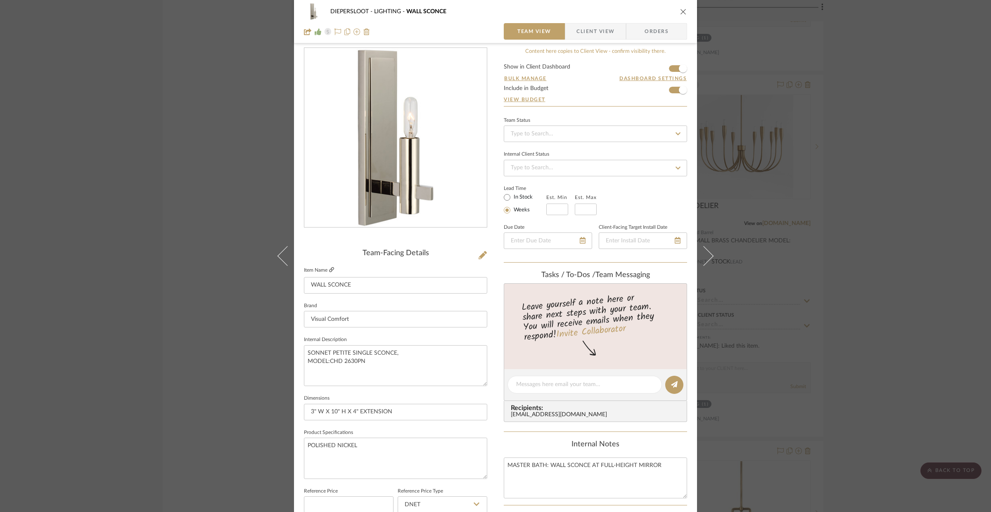
click at [330, 270] on icon at bounding box center [331, 269] width 5 height 5
click at [685, 11] on div "DIEPERSLOOT LIGHTING WALL SCONCE Team View Client View Orders" at bounding box center [495, 21] width 403 height 43
click at [680, 12] on icon "close" at bounding box center [683, 11] width 7 height 7
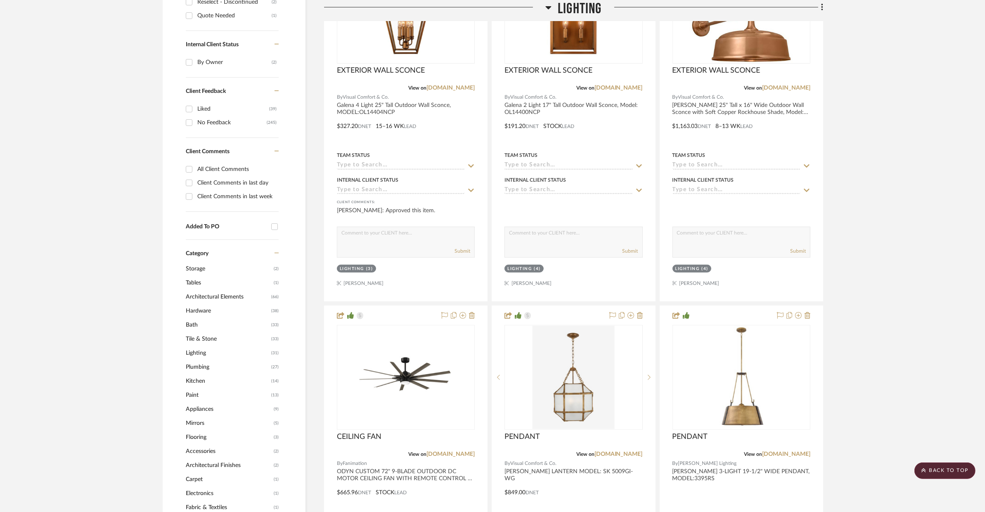
scroll to position [0, 0]
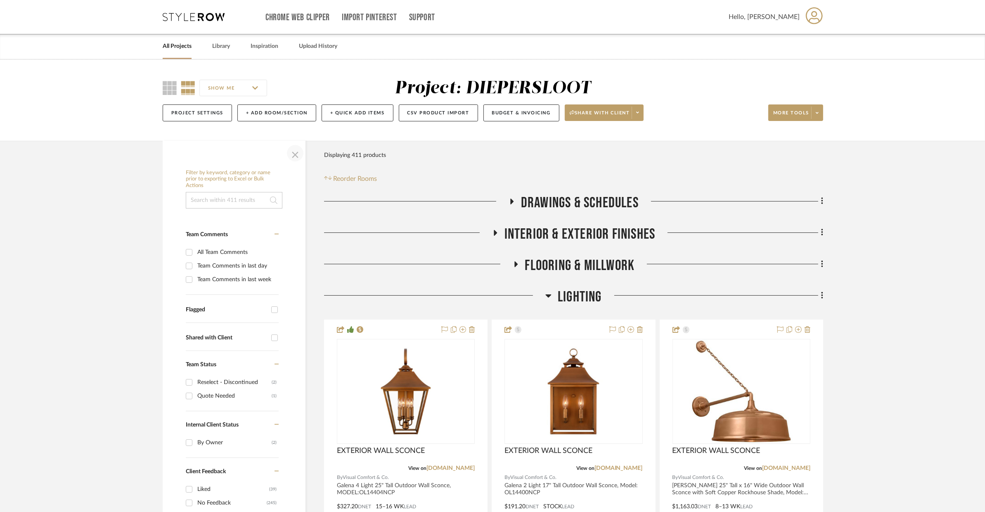
click at [295, 152] on span "button" at bounding box center [295, 153] width 20 height 20
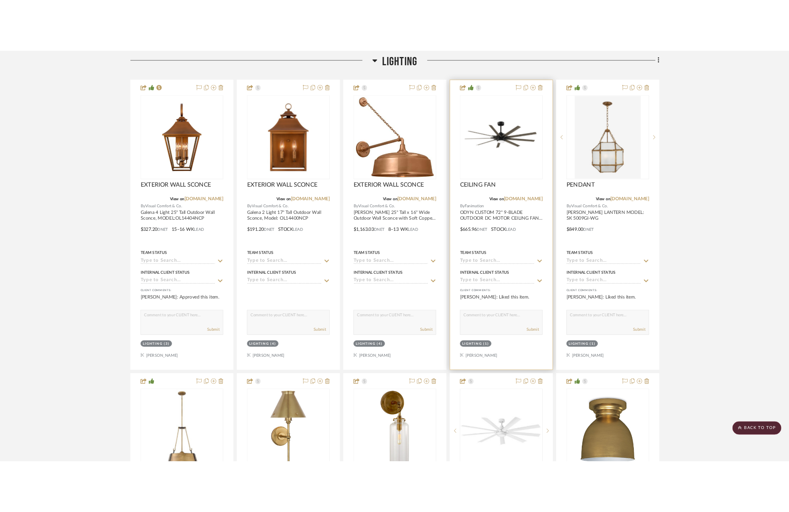
scroll to position [253, 0]
